Goal: Navigation & Orientation: Find specific page/section

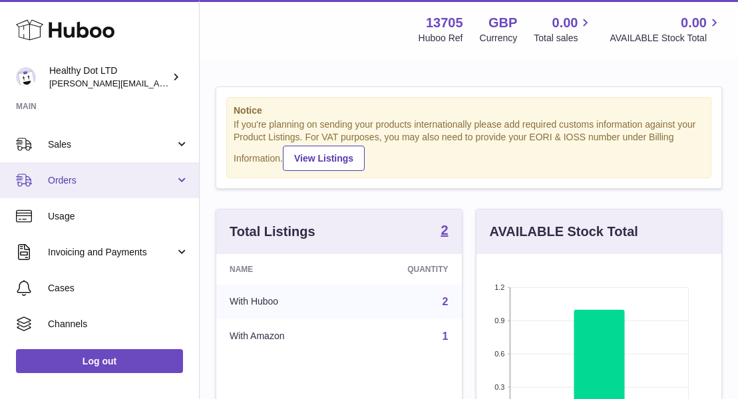
scroll to position [41, 0]
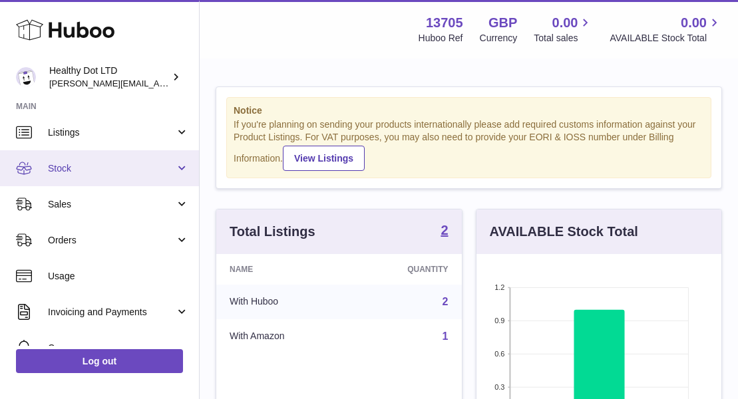
click at [96, 170] on span "Stock" at bounding box center [111, 168] width 127 height 13
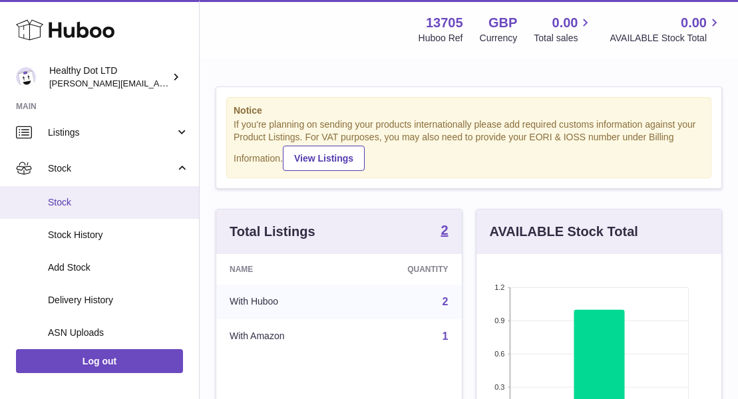
click at [73, 210] on link "Stock" at bounding box center [99, 202] width 199 height 33
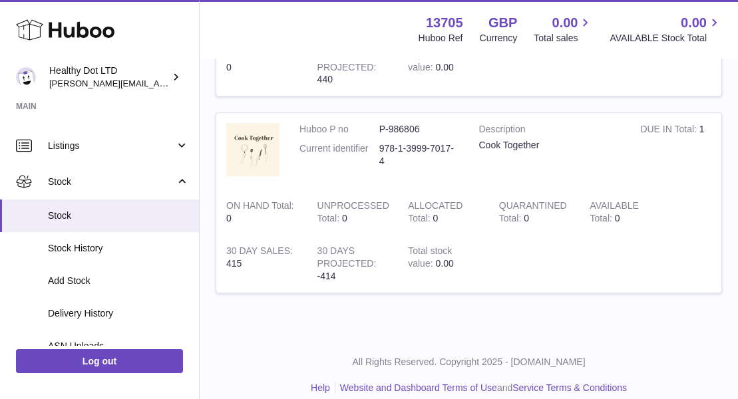
scroll to position [338, 0]
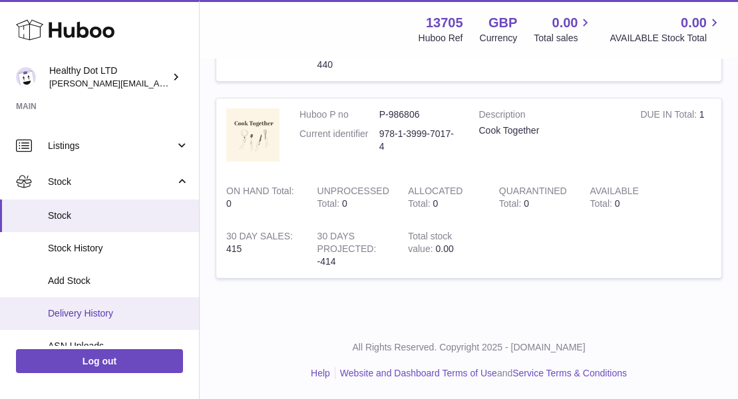
click at [86, 315] on span "Delivery History" at bounding box center [118, 314] width 141 height 13
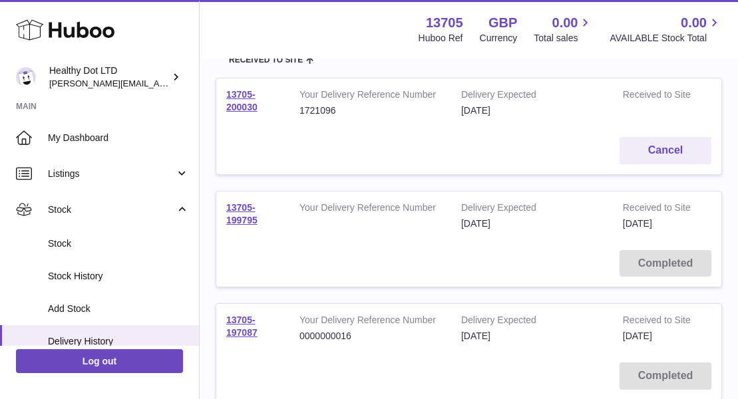
scroll to position [220, 0]
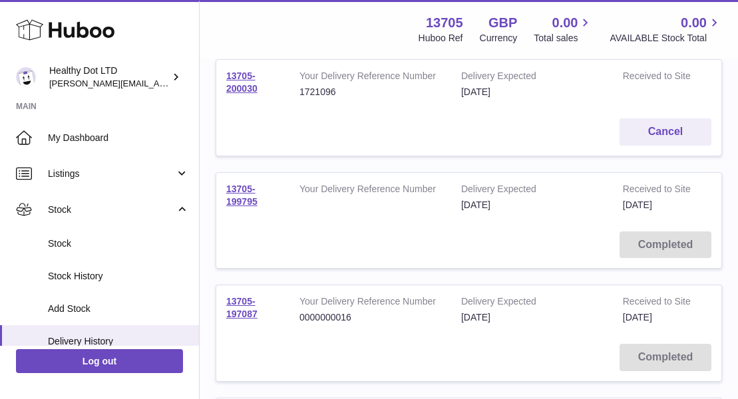
click at [657, 79] on strong "Received to Site" at bounding box center [658, 78] width 71 height 16
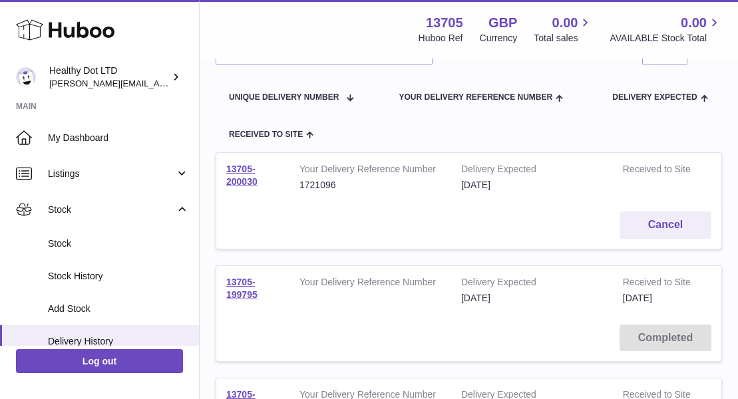
scroll to position [134, 0]
